Goal: Check status: Check status

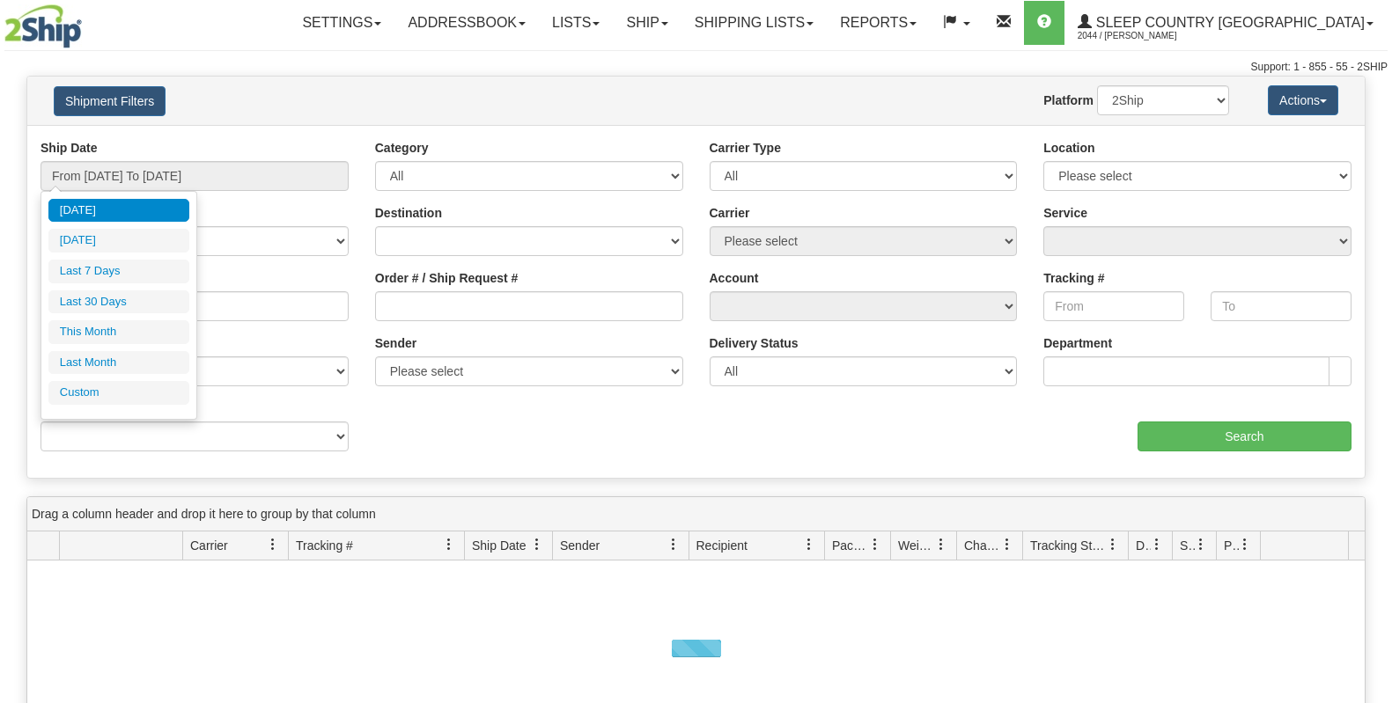
click at [150, 304] on li "Last 30 Days" at bounding box center [118, 303] width 141 height 24
type input "From [DATE] To [DATE]"
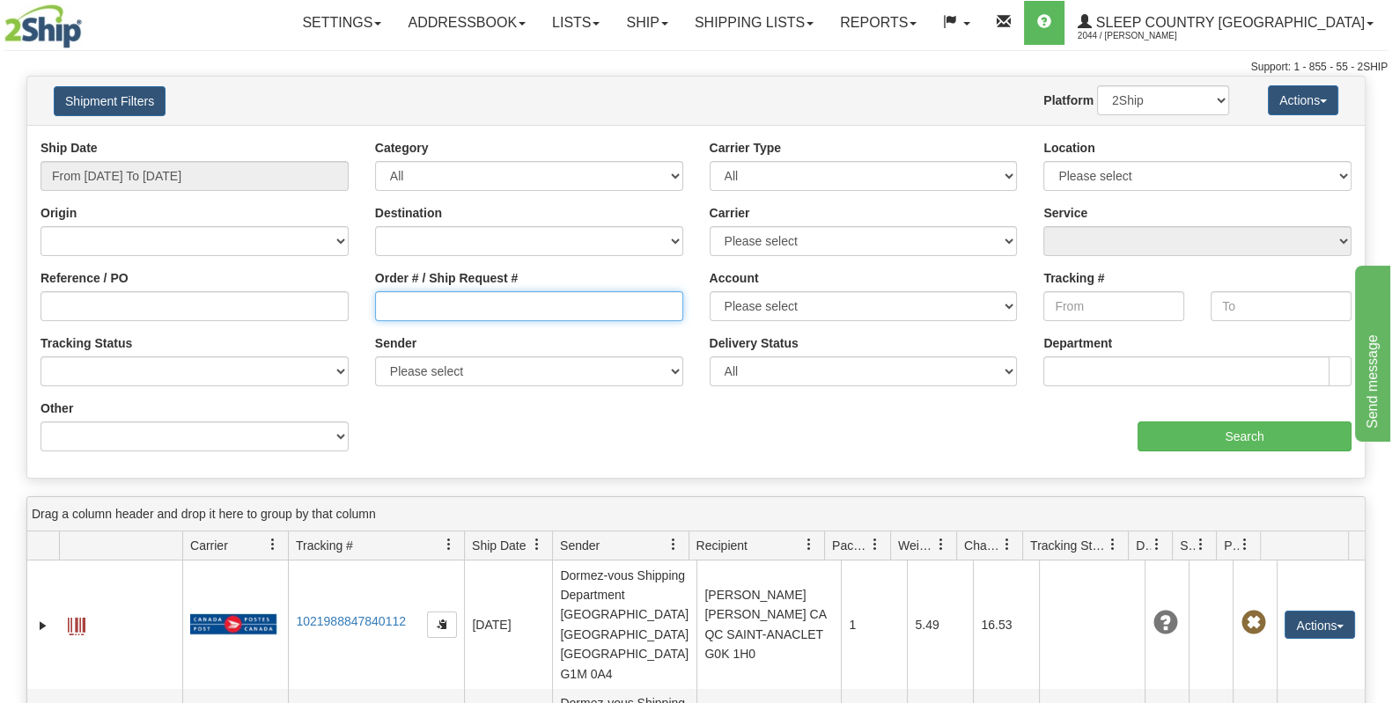
click at [508, 310] on input "Order # / Ship Request #" at bounding box center [529, 306] width 308 height 30
paste input "9000I108694"
type input "9000I108694"
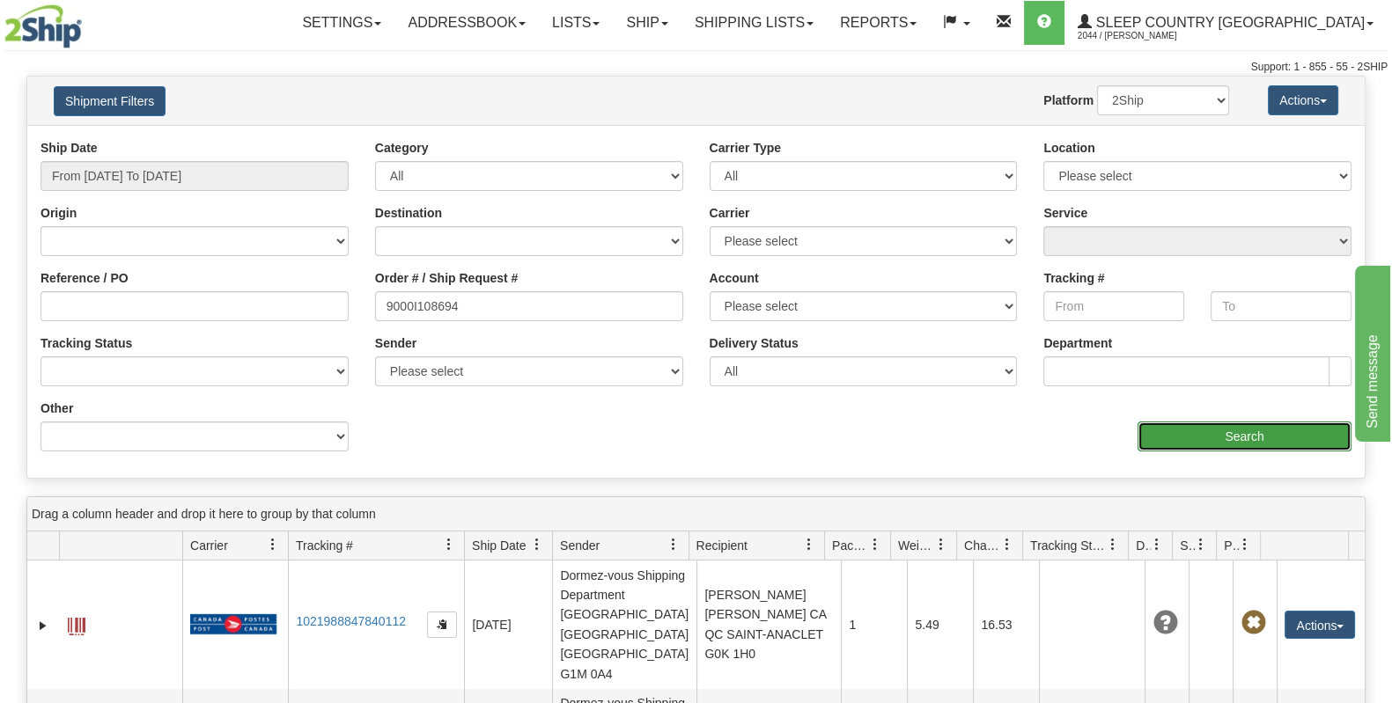
click at [1202, 443] on input "Search" at bounding box center [1244, 437] width 214 height 30
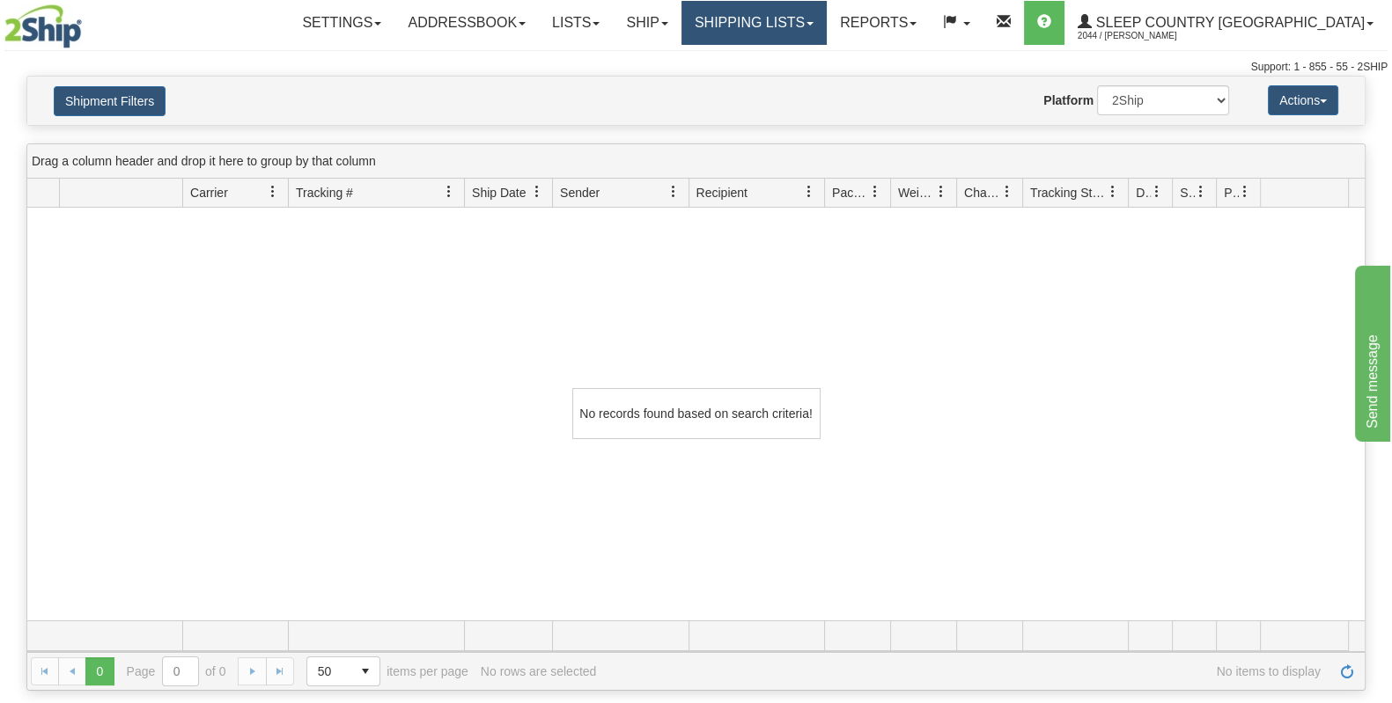
click at [827, 26] on link "Shipping lists" at bounding box center [753, 23] width 145 height 44
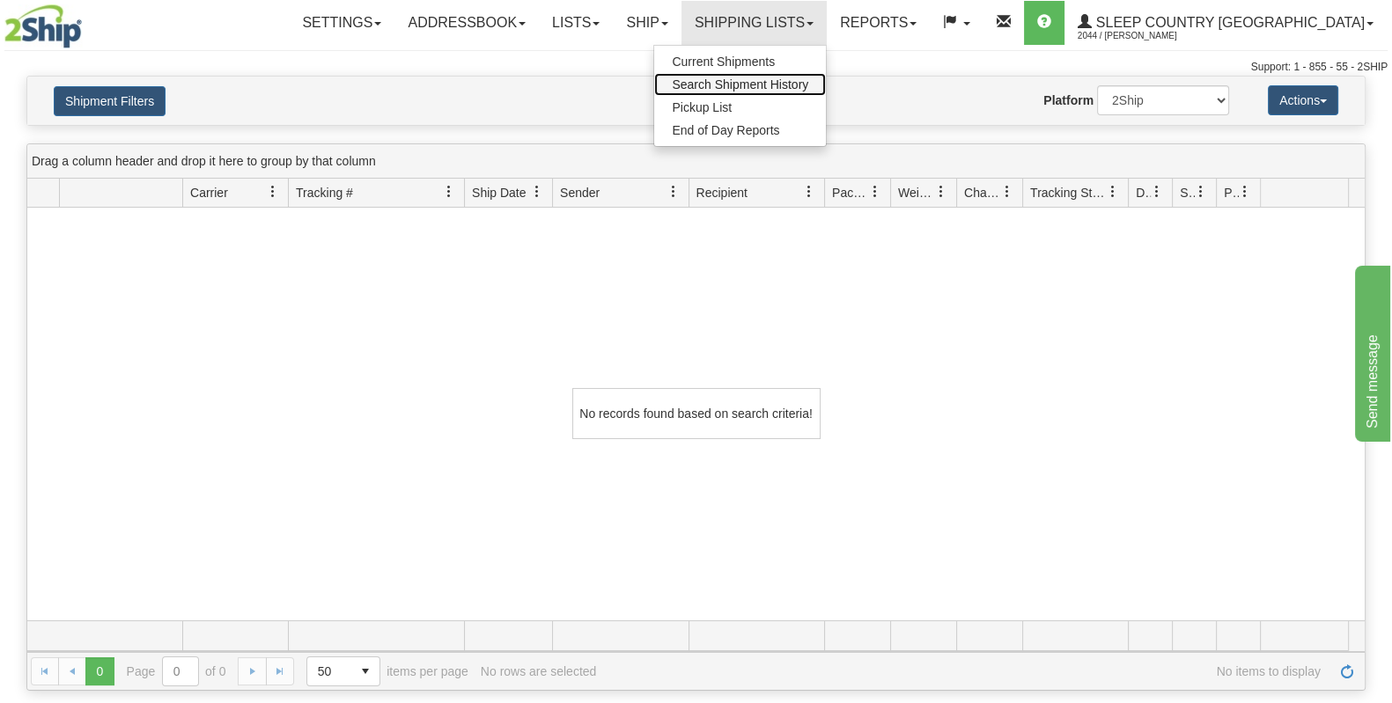
click at [826, 75] on link "Search Shipment History" at bounding box center [740, 84] width 172 height 23
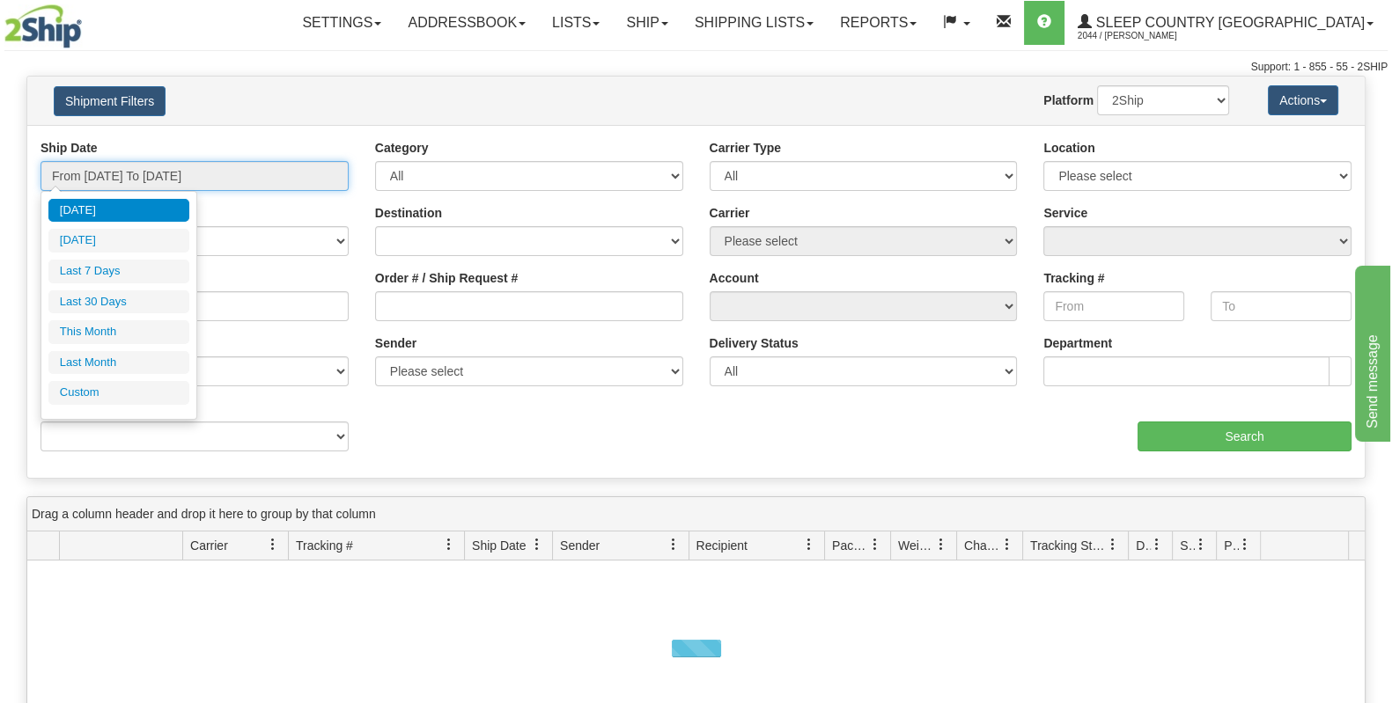
click at [144, 168] on input "From [DATE] To [DATE]" at bounding box center [194, 176] width 308 height 30
click at [130, 293] on li "Last 30 Days" at bounding box center [118, 303] width 141 height 24
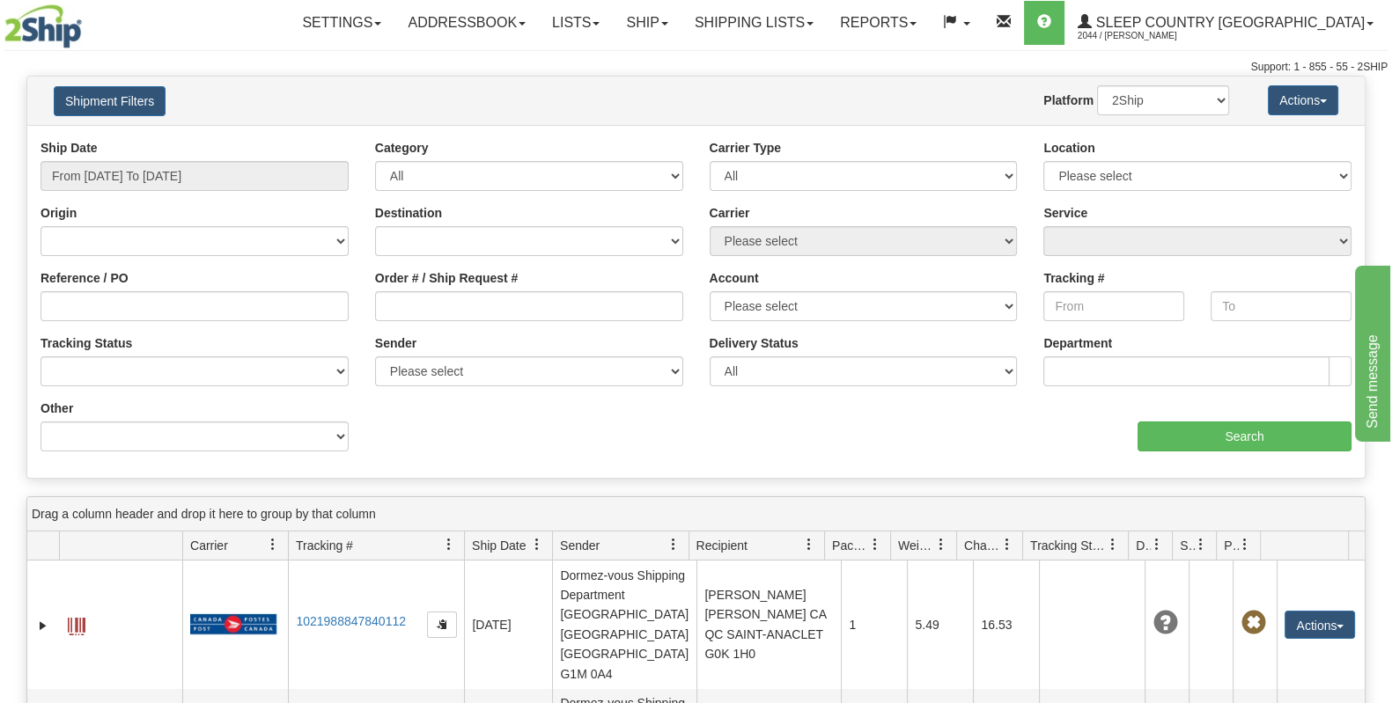
type input "From [DATE] To [DATE]"
click at [556, 297] on input "Order # / Ship Request #" at bounding box center [529, 306] width 308 height 30
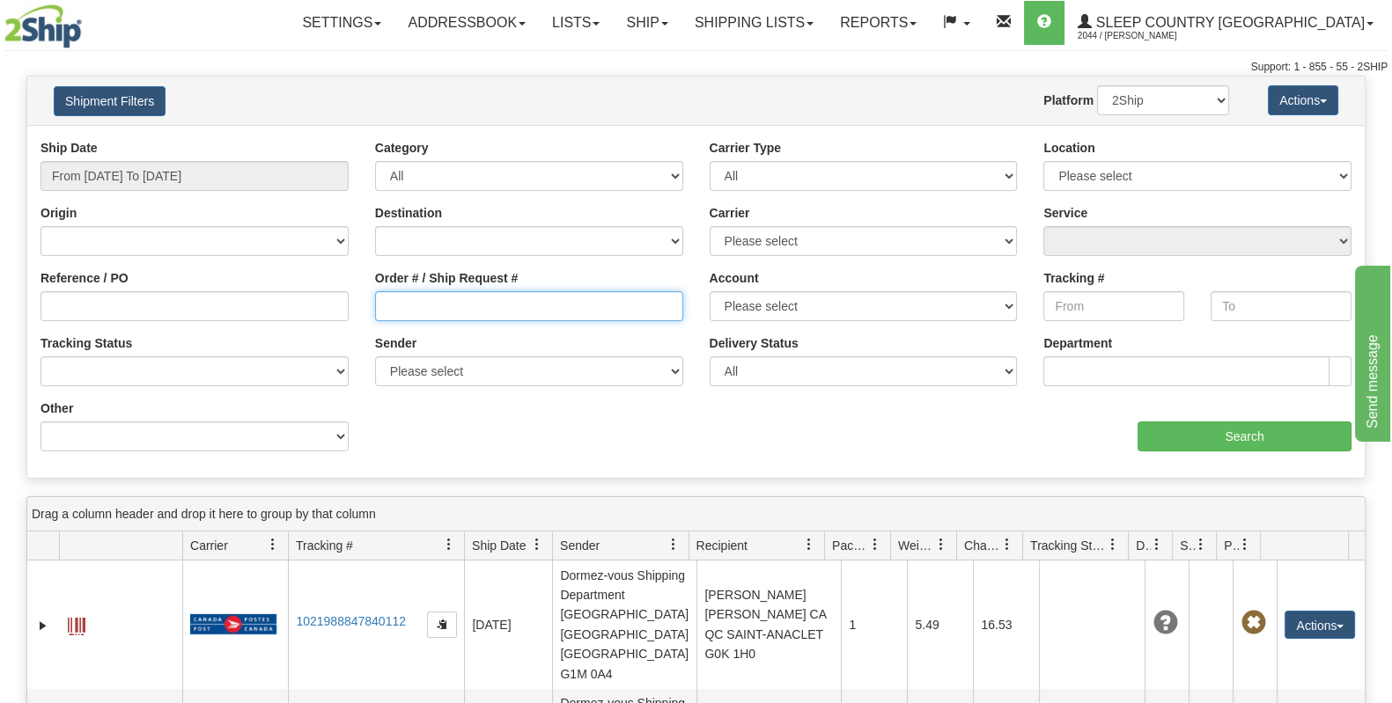
paste input "9002I108113"
type input "9002I108113"
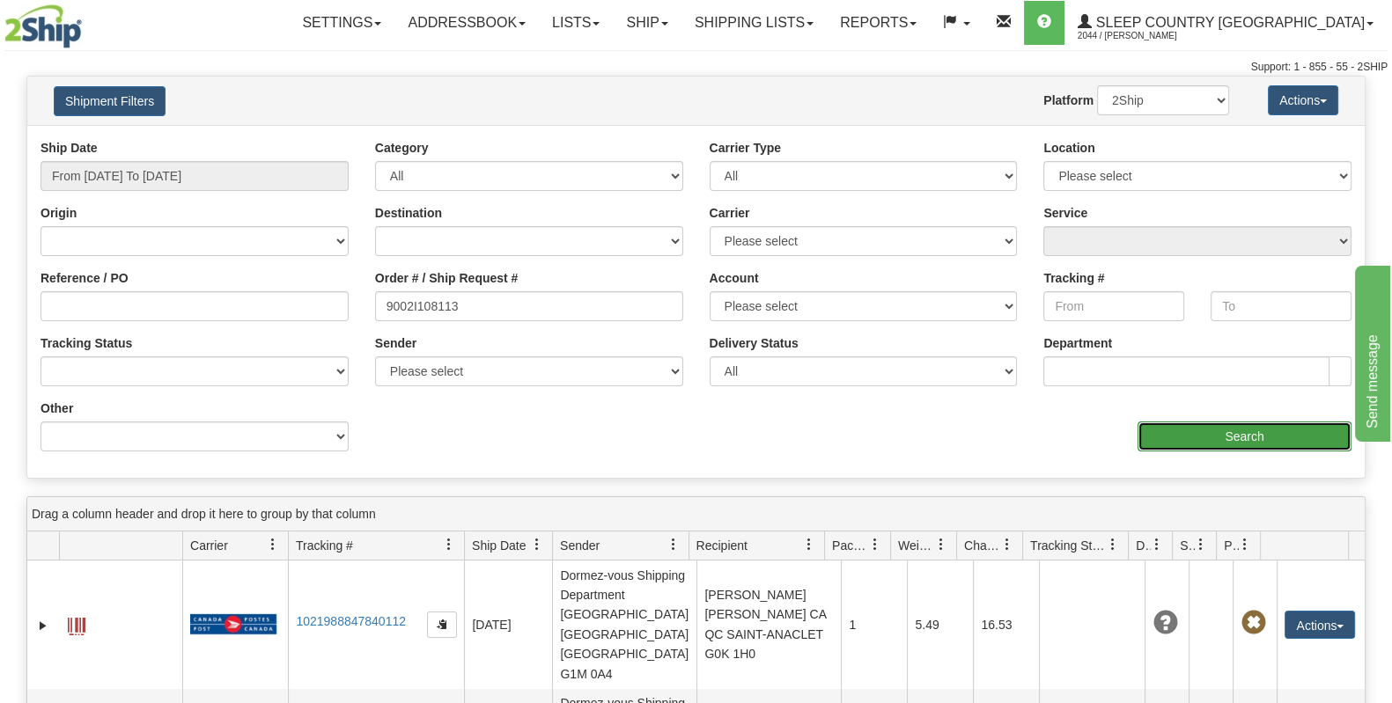
click at [1245, 440] on input "Search" at bounding box center [1244, 437] width 214 height 30
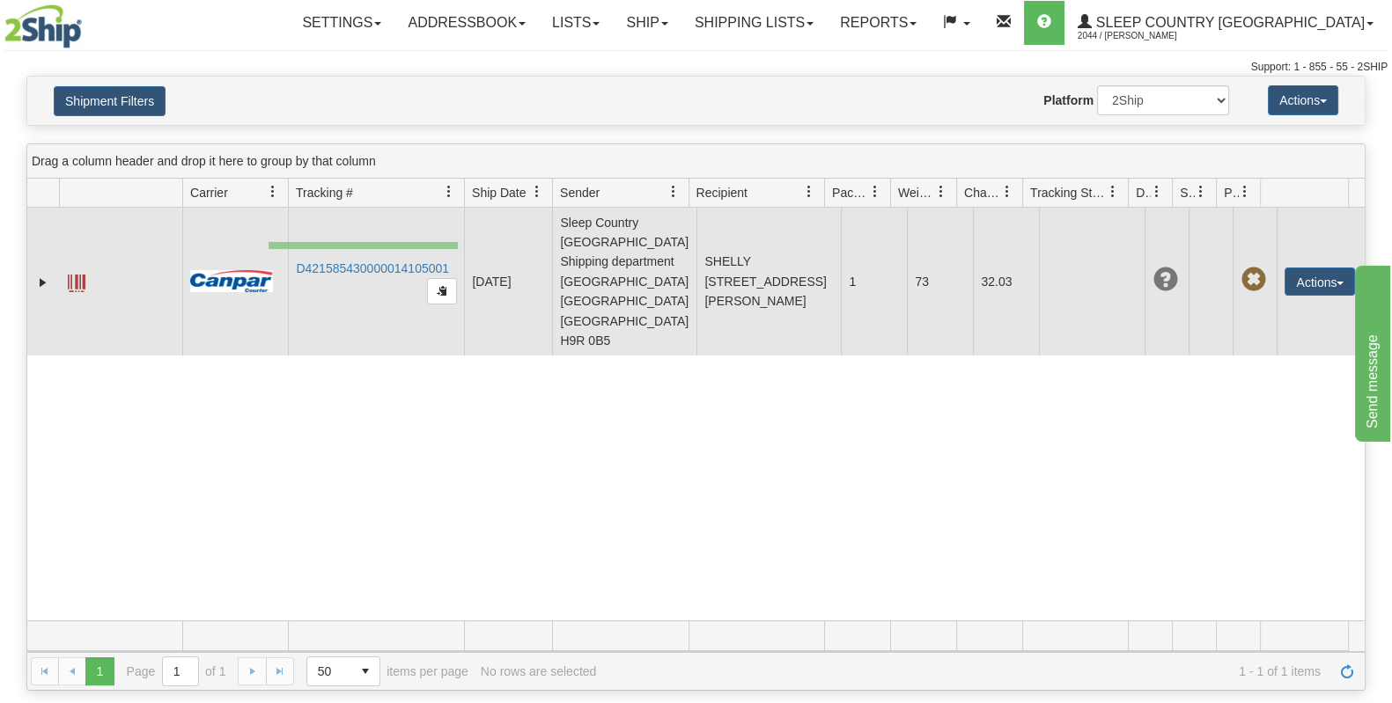
drag, startPoint x: 458, startPoint y: 242, endPoint x: 277, endPoint y: 256, distance: 181.0
click at [275, 254] on tr "31645680 2044 D421585430000014105001 09/20/2025 09/20/2025 08:16:33 AM Sleep Co…" at bounding box center [695, 282] width 1337 height 148
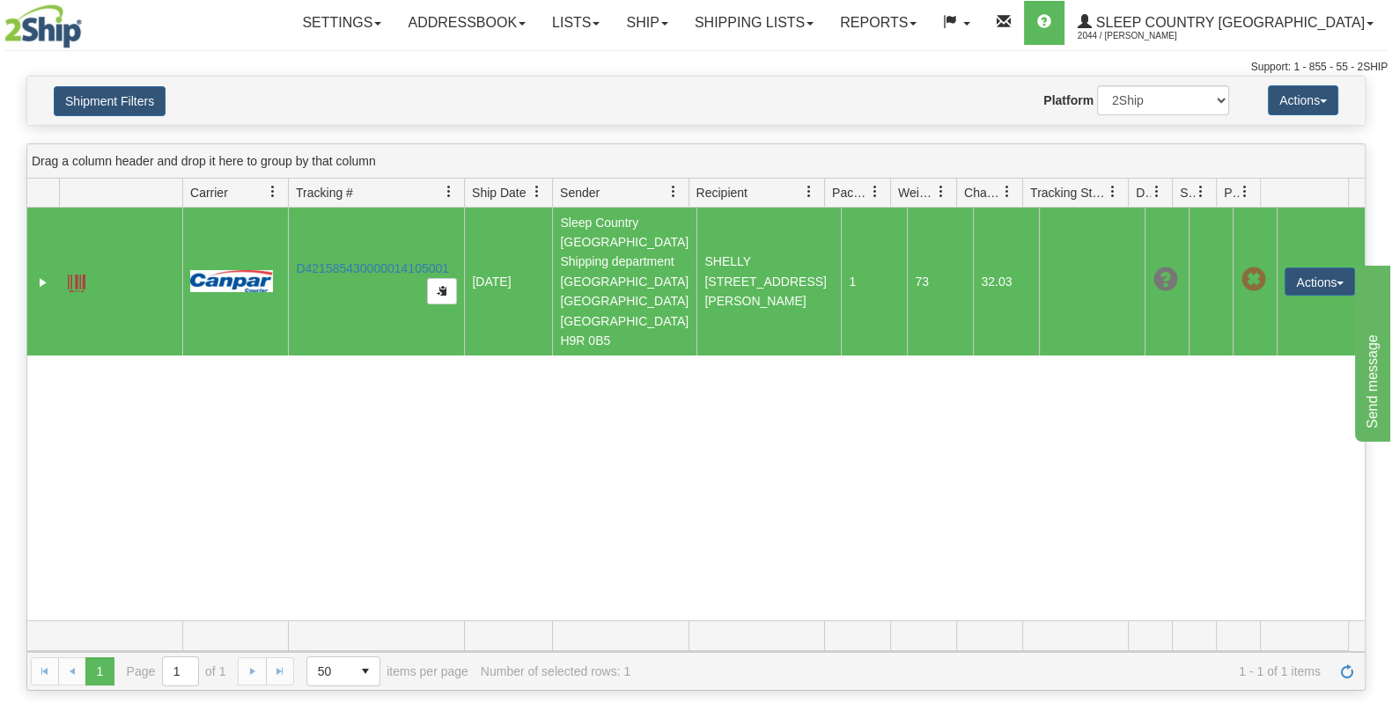
click at [383, 237] on td "D421585430000014105001" at bounding box center [376, 282] width 176 height 148
click at [366, 257] on td "D421585430000014105001" at bounding box center [376, 282] width 176 height 148
click at [379, 261] on link "D421585430000014105001" at bounding box center [372, 268] width 153 height 14
